Goal: Task Accomplishment & Management: Use online tool/utility

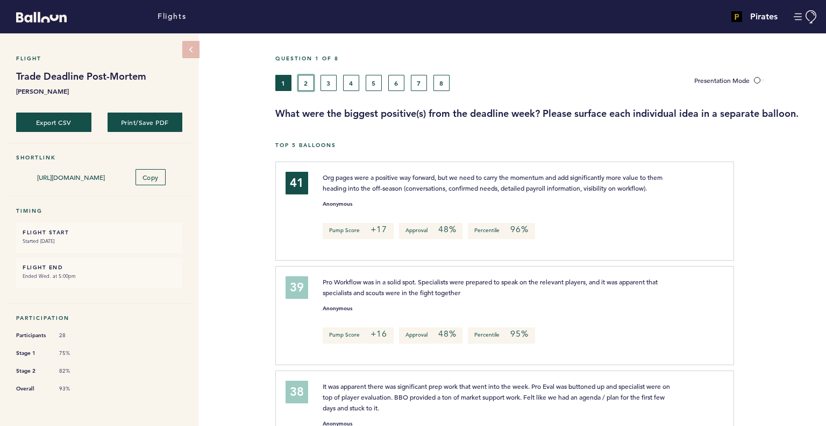
click at [306, 81] on button "2" at bounding box center [306, 83] width 16 height 16
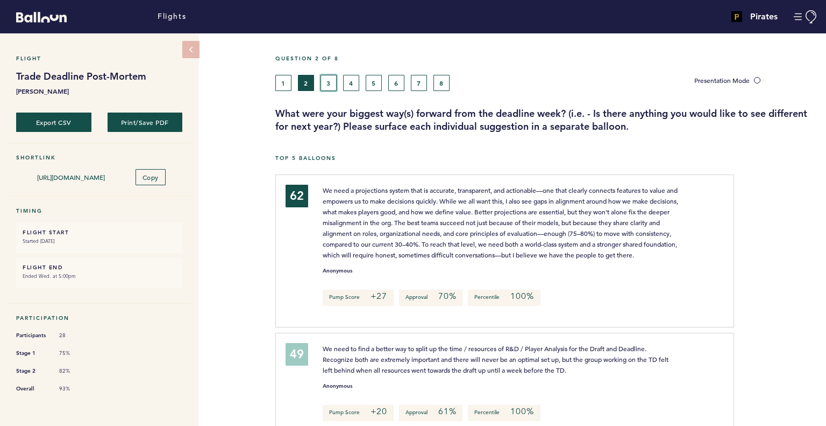
click at [328, 86] on button "3" at bounding box center [329, 83] width 16 height 16
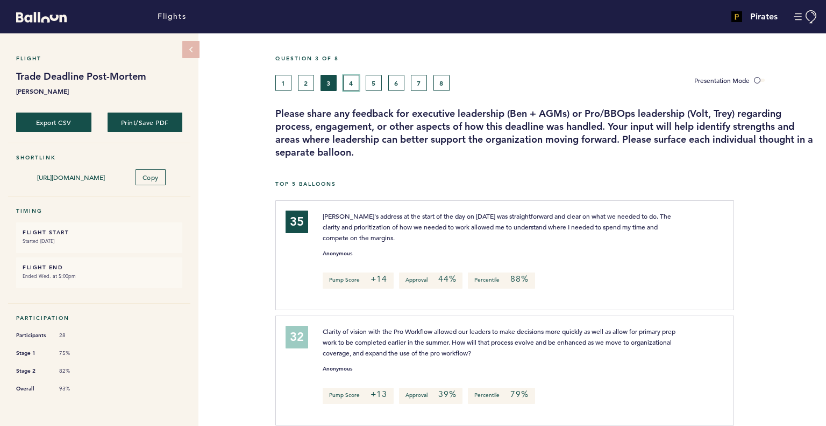
click at [350, 80] on button "4" at bounding box center [351, 83] width 16 height 16
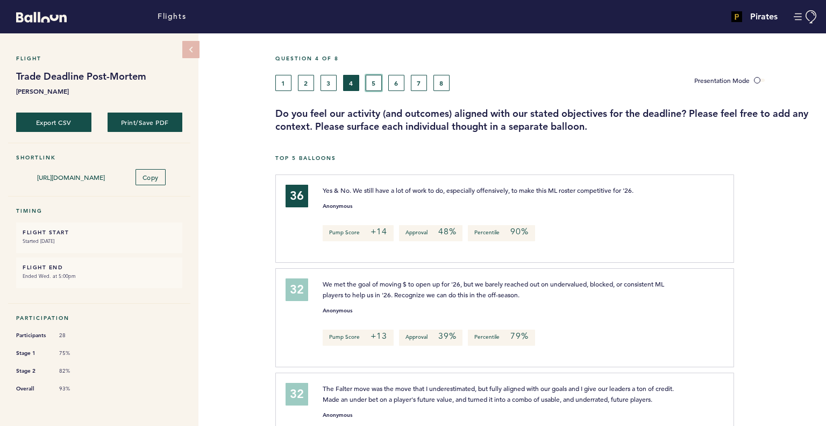
click at [374, 81] on button "5" at bounding box center [374, 83] width 16 height 16
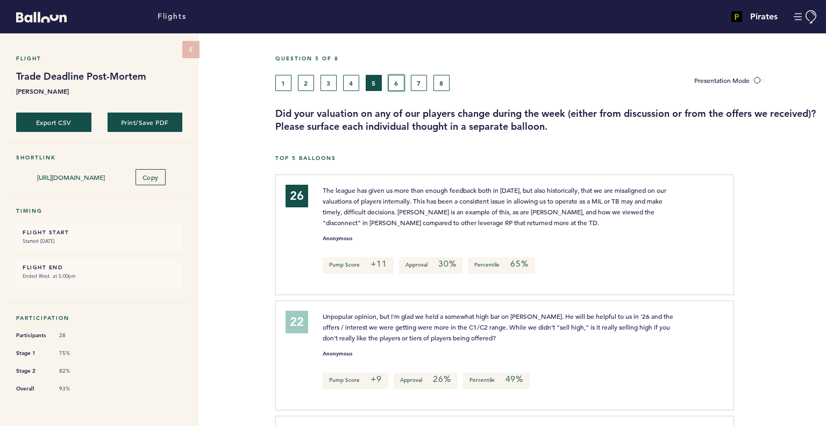
click at [395, 77] on button "6" at bounding box center [396, 83] width 16 height 16
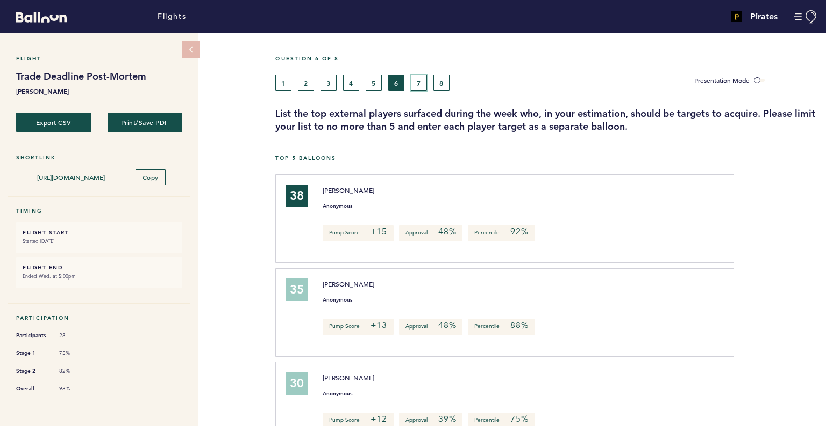
click at [417, 78] on button "7" at bounding box center [419, 83] width 16 height 16
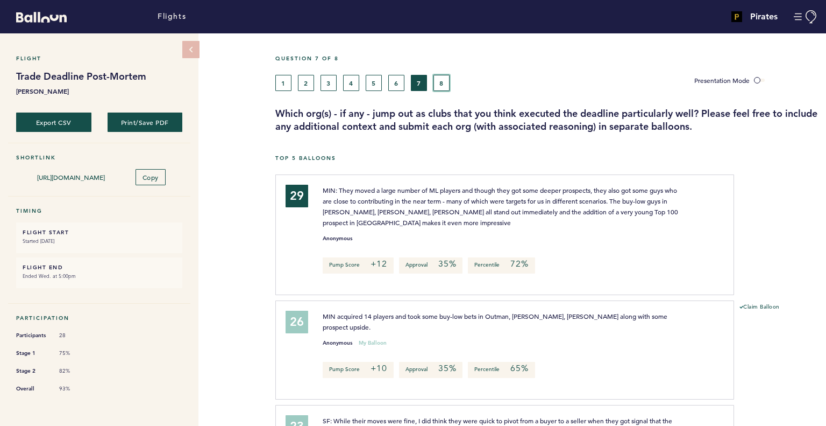
click at [442, 82] on button "8" at bounding box center [442, 83] width 16 height 16
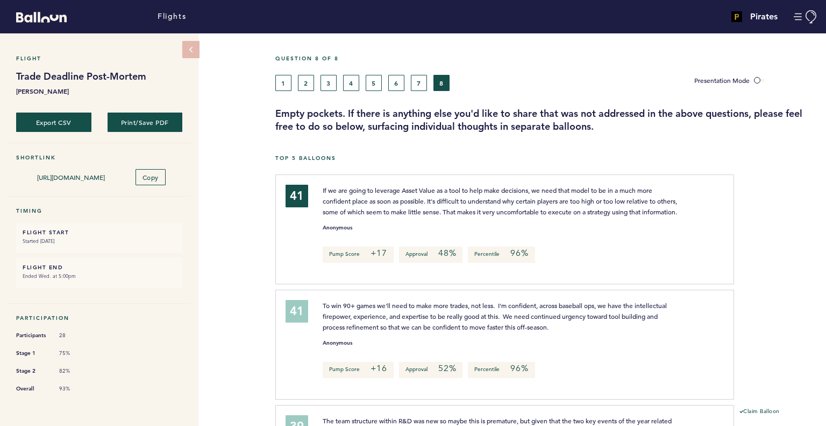
click at [241, 274] on div "Flight Trade Deadline Post-Mortem [PERSON_NAME] Export CSV Print/Save PDF Short…" at bounding box center [413, 229] width 826 height 392
